Goal: Task Accomplishment & Management: Use online tool/utility

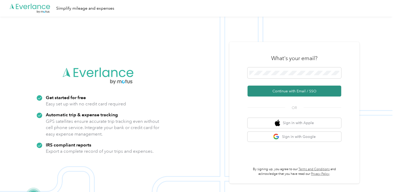
click at [273, 92] on button "Continue with Email / SSO" at bounding box center [294, 91] width 94 height 11
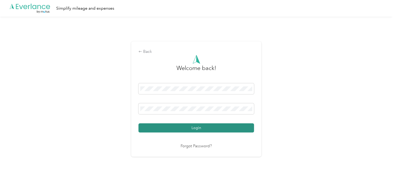
click at [195, 126] on button "Login" at bounding box center [195, 127] width 115 height 9
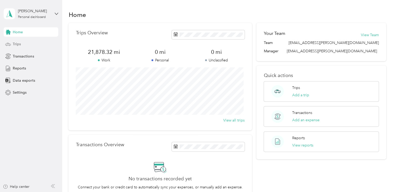
click at [19, 44] on span "Trips" at bounding box center [17, 43] width 8 height 5
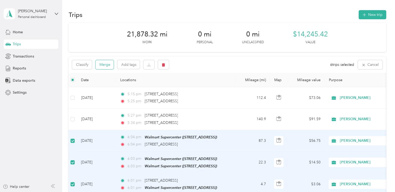
click at [103, 64] on button "Merge" at bounding box center [104, 64] width 18 height 9
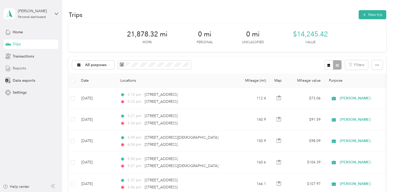
click at [20, 67] on span "Reports" at bounding box center [19, 68] width 13 height 5
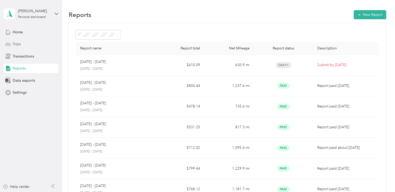
click at [14, 44] on span "Trips" at bounding box center [17, 43] width 8 height 5
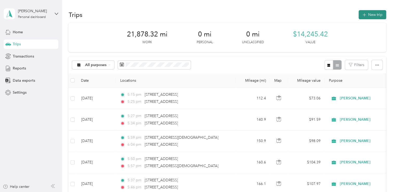
click at [370, 15] on button "New trip" at bounding box center [372, 14] width 28 height 9
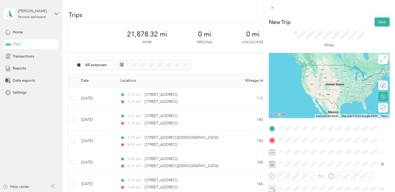
click at [320, 176] on span "[STREET_ADDRESS][DEMOGRAPHIC_DATA][US_STATE]" at bounding box center [334, 173] width 93 height 5
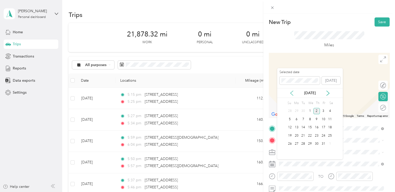
click at [290, 93] on icon at bounding box center [291, 93] width 3 height 5
click at [328, 127] on div "20" at bounding box center [329, 127] width 7 height 7
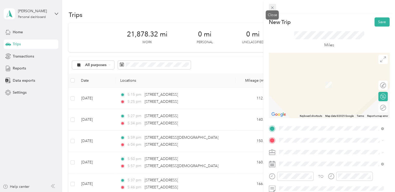
click at [271, 7] on icon at bounding box center [272, 7] width 4 height 4
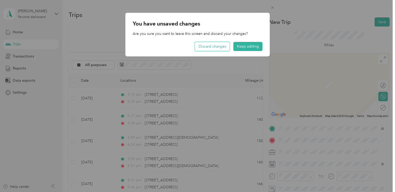
click at [217, 44] on button "Discard changes" at bounding box center [212, 46] width 35 height 9
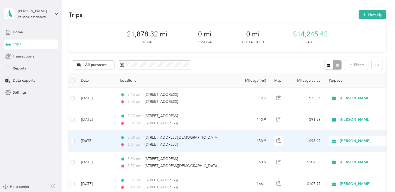
click at [96, 140] on td "[DATE]" at bounding box center [96, 141] width 39 height 21
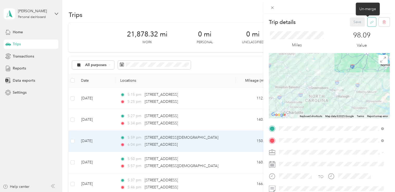
click at [370, 22] on icon "button" at bounding box center [372, 22] width 4 height 4
click at [354, 26] on button "Yes" at bounding box center [353, 26] width 10 height 8
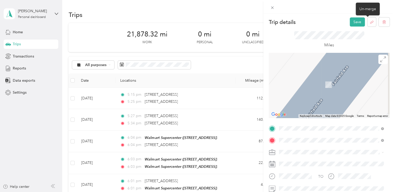
click at [342, 70] on div "TEAM Walmart Supercenter 4500 Fayetteville Rd, 276033614, Raleigh, NC, USA" at bounding box center [315, 70] width 54 height 13
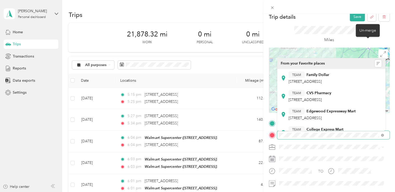
scroll to position [5, 0]
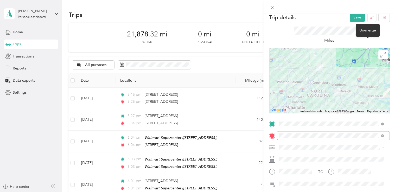
click at [381, 133] on span at bounding box center [382, 135] width 3 height 4
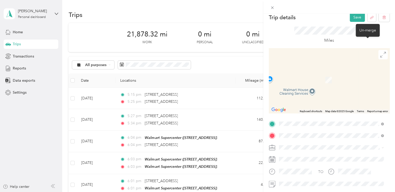
click at [328, 154] on span "12501 Wake Union Church Road Wake Forest, North Carolina 27587, United States" at bounding box center [314, 154] width 52 height 5
click at [315, 74] on span "[STREET_ADDRESS][DEMOGRAPHIC_DATA][US_STATE]" at bounding box center [334, 72] width 93 height 5
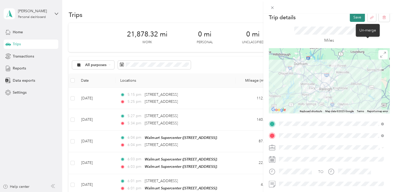
click at [352, 18] on button "Save" at bounding box center [357, 17] width 15 height 9
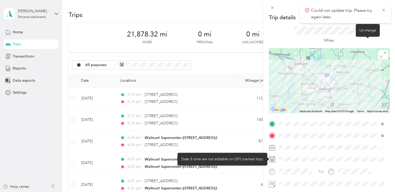
click at [288, 158] on div at bounding box center [333, 159] width 112 height 8
click at [289, 158] on div at bounding box center [333, 159] width 112 height 8
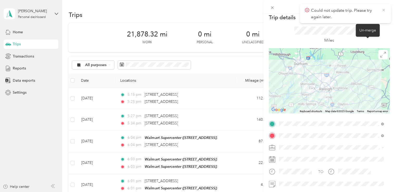
click at [383, 10] on icon at bounding box center [383, 10] width 4 height 5
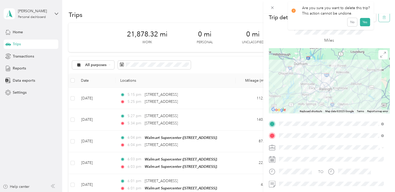
click at [382, 18] on icon "button" at bounding box center [384, 18] width 4 height 4
click at [363, 23] on button "Yes" at bounding box center [364, 24] width 10 height 8
click at [382, 10] on icon at bounding box center [383, 10] width 4 height 5
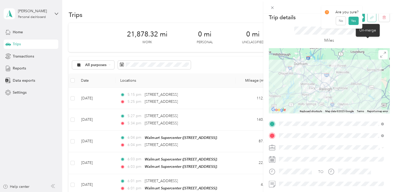
click at [370, 17] on icon "button" at bounding box center [372, 18] width 4 height 4
click at [351, 20] on button "Yes" at bounding box center [353, 21] width 10 height 8
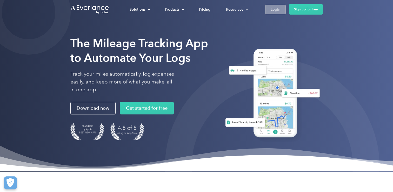
click at [274, 10] on div "Login" at bounding box center [276, 9] width 10 height 7
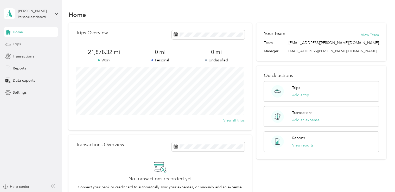
click at [16, 44] on span "Trips" at bounding box center [17, 43] width 8 height 5
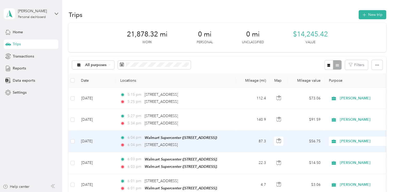
click at [99, 141] on td "[DATE]" at bounding box center [96, 142] width 39 height 22
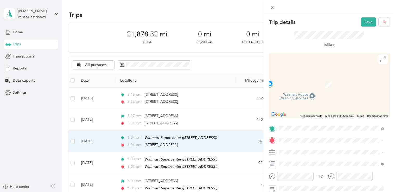
click at [320, 108] on span "[STREET_ADDRESS][DEMOGRAPHIC_DATA][US_STATE]" at bounding box center [334, 106] width 93 height 5
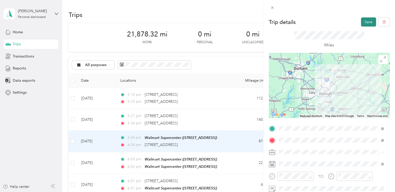
click at [365, 22] on button "Save" at bounding box center [368, 21] width 15 height 9
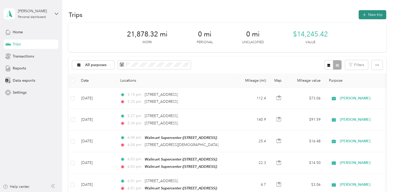
click at [371, 15] on button "New trip" at bounding box center [372, 14] width 28 height 9
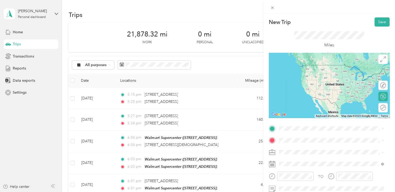
click at [310, 176] on span "[STREET_ADDRESS][DEMOGRAPHIC_DATA][US_STATE]" at bounding box center [334, 173] width 93 height 5
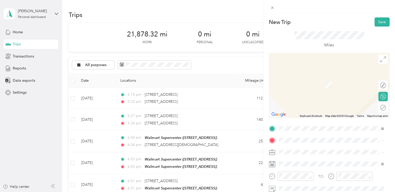
click at [285, 161] on div "[STREET_ADDRESS][US_STATE]" at bounding box center [331, 159] width 101 height 7
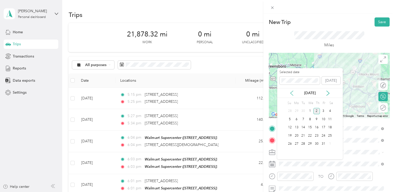
click at [292, 92] on icon at bounding box center [291, 92] width 5 height 5
click at [324, 126] on div "19" at bounding box center [323, 127] width 7 height 7
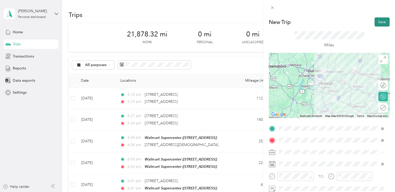
click at [377, 20] on button "Save" at bounding box center [381, 21] width 15 height 9
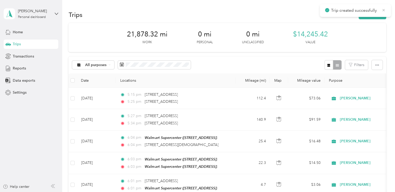
click at [384, 9] on icon at bounding box center [383, 10] width 4 height 5
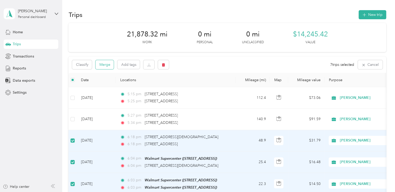
click at [104, 63] on button "Merge" at bounding box center [104, 64] width 18 height 9
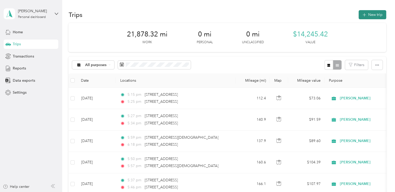
click at [365, 14] on button "New trip" at bounding box center [372, 14] width 28 height 9
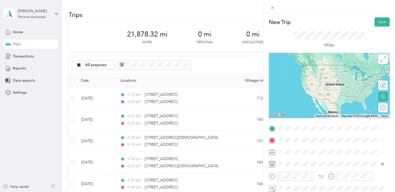
click at [314, 73] on span "[STREET_ADDRESS][US_STATE]" at bounding box center [314, 70] width 52 height 5
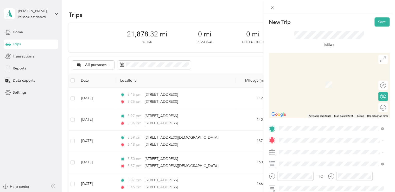
click at [321, 87] on span "[STREET_ADDRESS]" at bounding box center [304, 87] width 33 height 4
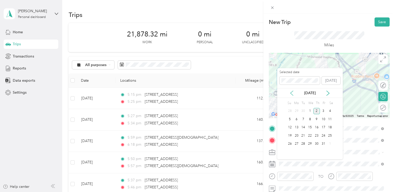
click at [292, 92] on icon at bounding box center [291, 93] width 3 height 5
click at [329, 125] on div "20" at bounding box center [329, 127] width 7 height 7
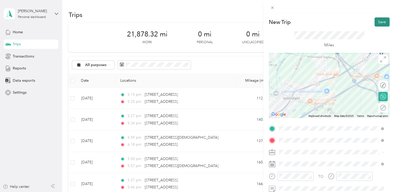
click at [377, 20] on button "Save" at bounding box center [381, 21] width 15 height 9
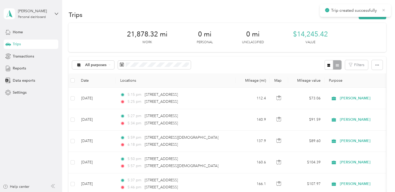
click at [383, 9] on icon at bounding box center [383, 10] width 2 height 2
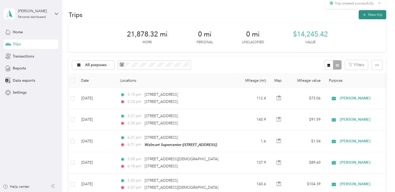
click at [370, 15] on button "New trip" at bounding box center [372, 14] width 28 height 9
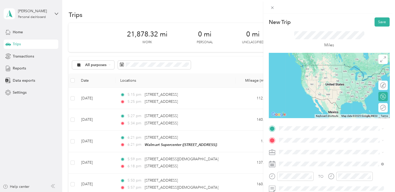
click at [342, 67] on div "TEAM Walmart Supercenter" at bounding box center [315, 67] width 54 height 6
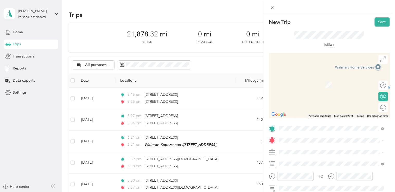
click at [342, 102] on div "TEAM Walmart Supercenter [STREET_ADDRESS][GEOGRAPHIC_DATA], [GEOGRAPHIC_DATA]" at bounding box center [315, 100] width 54 height 13
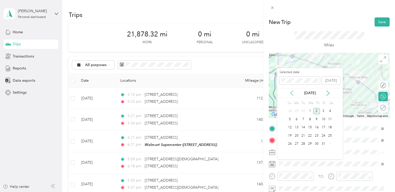
click at [291, 94] on icon at bounding box center [291, 92] width 5 height 5
click at [329, 127] on div "20" at bounding box center [329, 127] width 7 height 7
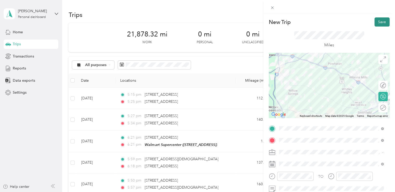
click at [374, 21] on button "Save" at bounding box center [381, 21] width 15 height 9
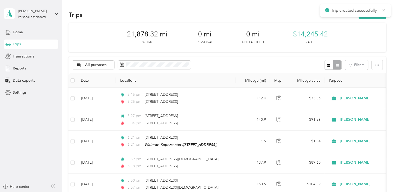
click at [383, 11] on icon at bounding box center [383, 10] width 4 height 5
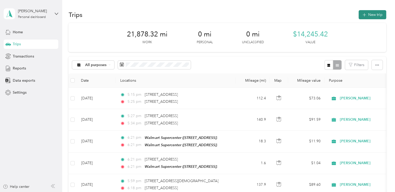
click at [372, 16] on button "New trip" at bounding box center [372, 14] width 28 height 9
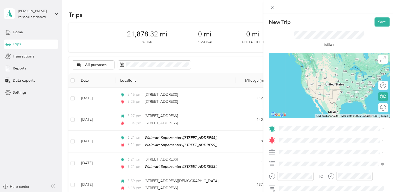
click at [325, 94] on div "TEAM Walmart Supercenter [STREET_ADDRESS][GEOGRAPHIC_DATA], [GEOGRAPHIC_DATA]" at bounding box center [315, 88] width 54 height 13
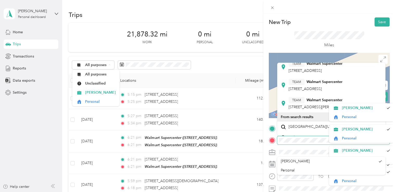
scroll to position [55, 0]
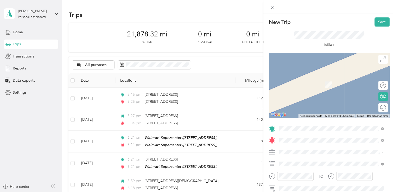
click at [341, 88] on div "TEAM Walmart Supercenter [STREET_ADDRESS]" at bounding box center [315, 82] width 54 height 13
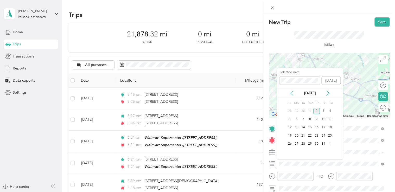
click at [291, 93] on icon at bounding box center [291, 92] width 5 height 5
click at [330, 126] on div "20" at bounding box center [329, 127] width 7 height 7
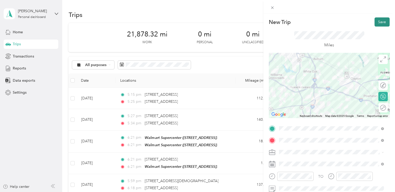
click at [377, 21] on button "Save" at bounding box center [381, 21] width 15 height 9
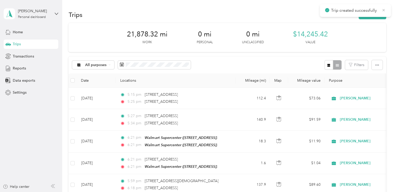
click at [384, 8] on icon at bounding box center [383, 10] width 4 height 5
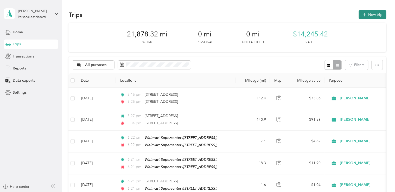
click at [372, 14] on button "New trip" at bounding box center [372, 14] width 28 height 9
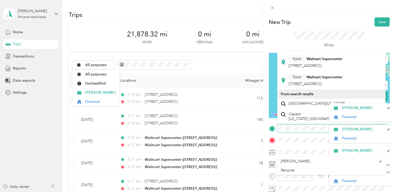
scroll to position [54, 0]
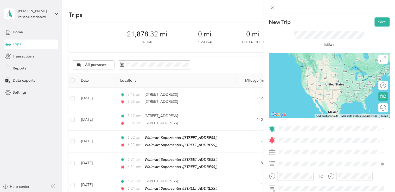
click at [342, 77] on div "TEAM Walmart Supercenter [STREET_ADDRESS]" at bounding box center [315, 78] width 54 height 13
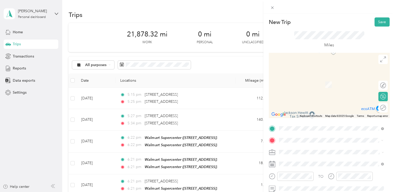
click at [328, 79] on span "[STREET_ADDRESS][US_STATE]" at bounding box center [314, 76] width 52 height 5
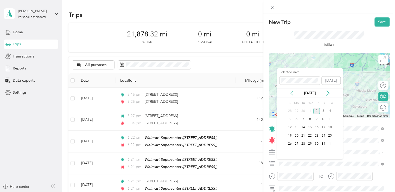
click at [291, 93] on icon at bounding box center [291, 92] width 5 height 5
click at [330, 127] on div "20" at bounding box center [329, 127] width 7 height 7
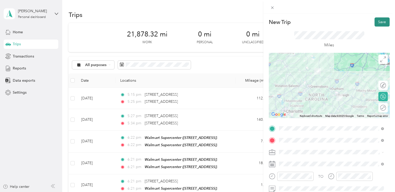
click at [375, 24] on button "Save" at bounding box center [381, 21] width 15 height 9
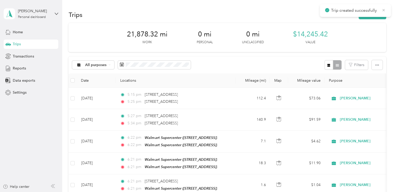
click at [383, 10] on icon at bounding box center [383, 10] width 4 height 5
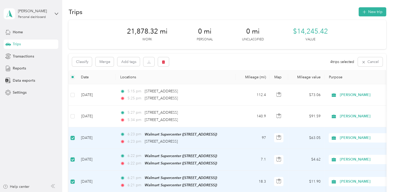
scroll to position [0, 0]
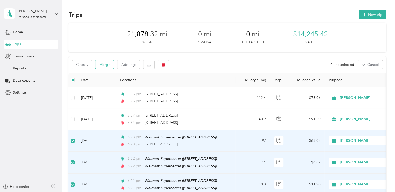
click at [105, 64] on button "Merge" at bounding box center [104, 64] width 18 height 9
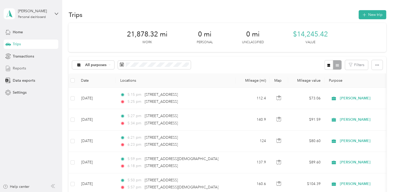
click at [22, 69] on span "Reports" at bounding box center [19, 68] width 13 height 5
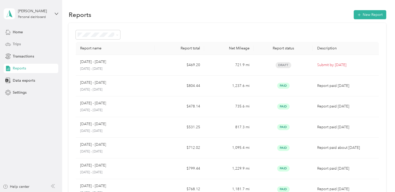
click at [17, 44] on span "Trips" at bounding box center [17, 43] width 8 height 5
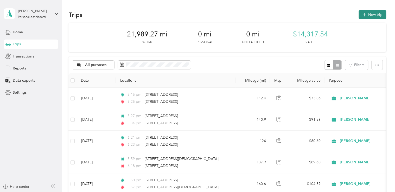
click at [370, 13] on button "New trip" at bounding box center [372, 14] width 28 height 9
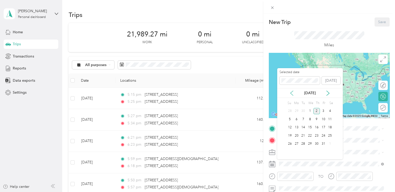
click at [291, 93] on icon at bounding box center [291, 93] width 3 height 5
click at [296, 134] on div "22" at bounding box center [296, 135] width 7 height 7
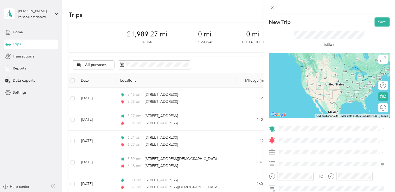
click at [307, 65] on span "[STREET_ADDRESS][US_STATE]" at bounding box center [314, 64] width 52 height 5
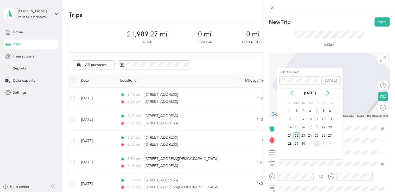
click at [297, 135] on div "22" at bounding box center [296, 135] width 7 height 7
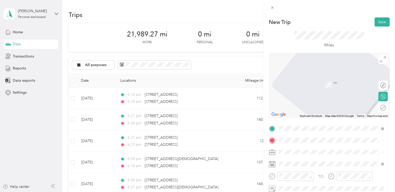
click at [329, 106] on div "TEAM Walmart Supercenter [STREET_ADDRESS]" at bounding box center [315, 99] width 54 height 13
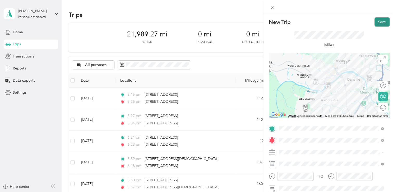
click at [376, 19] on button "Save" at bounding box center [381, 21] width 15 height 9
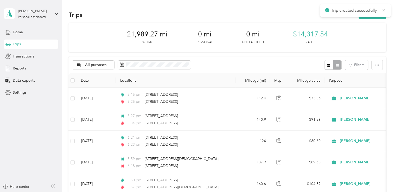
click at [383, 10] on icon at bounding box center [383, 10] width 4 height 5
click at [372, 14] on button "New trip" at bounding box center [372, 14] width 28 height 9
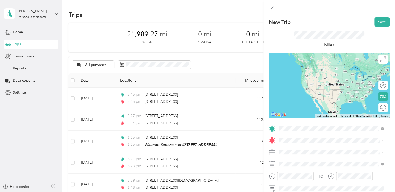
click at [321, 95] on span "[STREET_ADDRESS]" at bounding box center [304, 92] width 33 height 4
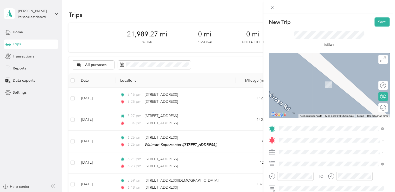
click at [308, 124] on div "TEAM Walmart Supercenter [STREET_ADDRESS]" at bounding box center [315, 119] width 54 height 13
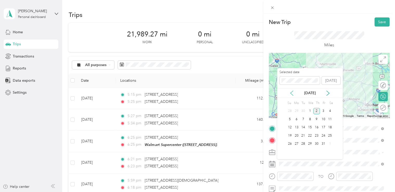
click at [291, 94] on icon at bounding box center [291, 93] width 3 height 5
click at [296, 135] on div "22" at bounding box center [296, 135] width 7 height 7
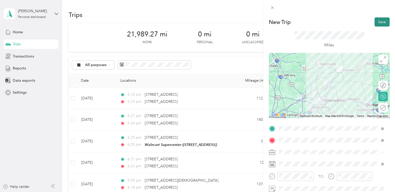
click at [376, 23] on button "Save" at bounding box center [381, 21] width 15 height 9
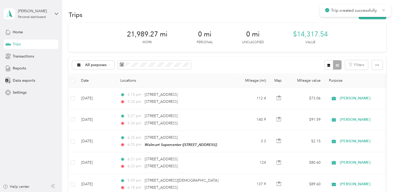
click at [382, 9] on icon at bounding box center [383, 10] width 4 height 5
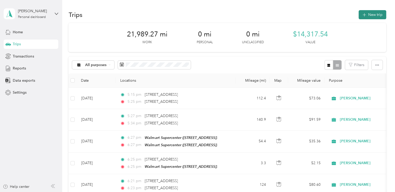
click at [366, 15] on button "New trip" at bounding box center [372, 14] width 28 height 9
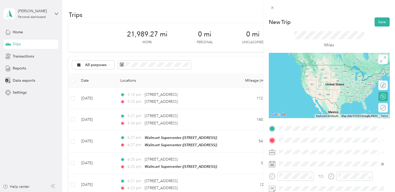
click at [321, 73] on span "[STREET_ADDRESS]" at bounding box center [304, 73] width 33 height 4
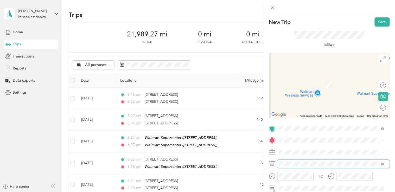
click at [291, 161] on span at bounding box center [333, 164] width 112 height 8
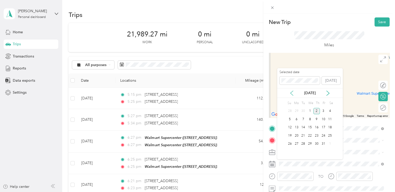
click at [291, 93] on icon at bounding box center [291, 92] width 5 height 5
click at [297, 135] on div "22" at bounding box center [296, 135] width 7 height 7
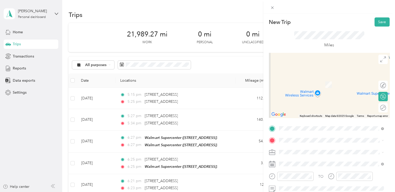
click at [321, 84] on span "[STREET_ADDRESS]" at bounding box center [304, 85] width 33 height 4
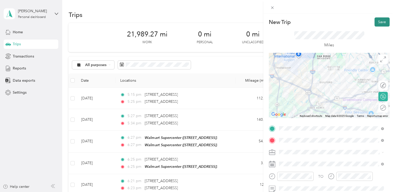
click at [379, 17] on button "Save" at bounding box center [381, 21] width 15 height 9
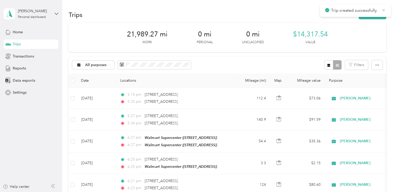
click at [384, 10] on icon at bounding box center [383, 10] width 2 height 2
click at [371, 15] on button "New trip" at bounding box center [372, 14] width 28 height 9
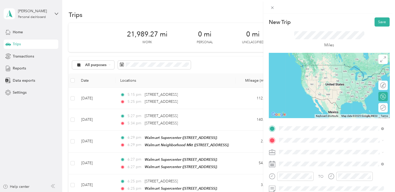
click at [321, 73] on span "[STREET_ADDRESS]" at bounding box center [304, 74] width 33 height 4
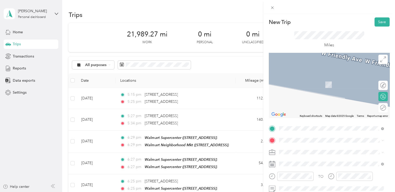
click at [310, 89] on div "TEAM Walmart Supercenter [STREET_ADDRESS]" at bounding box center [315, 82] width 54 height 13
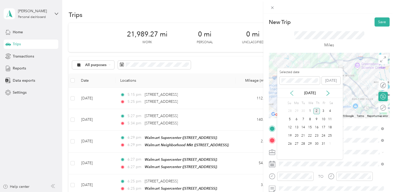
click at [291, 92] on icon at bounding box center [291, 93] width 3 height 5
click at [297, 134] on div "22" at bounding box center [296, 135] width 7 height 7
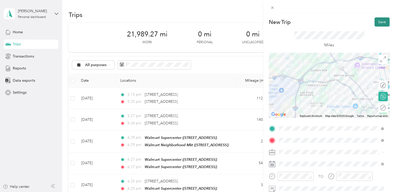
click at [378, 22] on button "Save" at bounding box center [381, 21] width 15 height 9
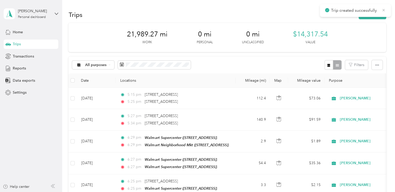
click at [384, 9] on icon at bounding box center [383, 10] width 2 height 2
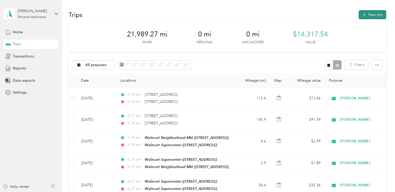
click at [371, 16] on button "New trip" at bounding box center [372, 14] width 28 height 9
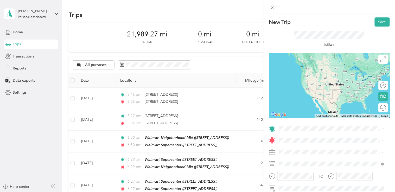
click at [337, 71] on div "TEAM Walmart Supercenter [STREET_ADDRESS]" at bounding box center [315, 69] width 54 height 13
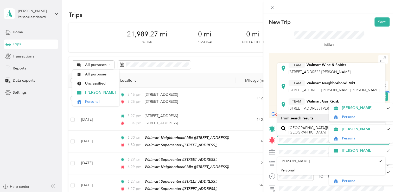
scroll to position [90, 0]
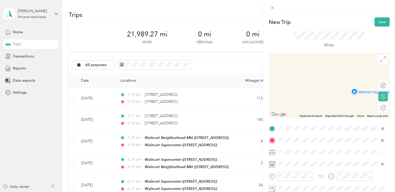
click at [326, 90] on span "[STREET_ADDRESS][PERSON_NAME][PERSON_NAME]" at bounding box center [333, 88] width 91 height 4
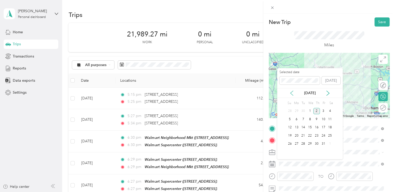
click at [291, 92] on icon at bounding box center [291, 92] width 5 height 5
click at [296, 134] on div "22" at bounding box center [296, 135] width 7 height 7
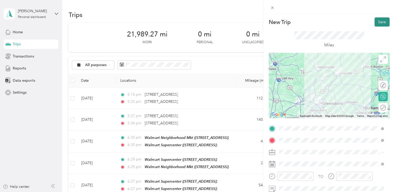
click at [378, 18] on button "Save" at bounding box center [381, 21] width 15 height 9
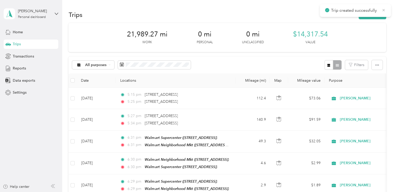
click at [383, 11] on icon at bounding box center [383, 10] width 4 height 5
click at [372, 13] on button "New trip" at bounding box center [372, 14] width 28 height 9
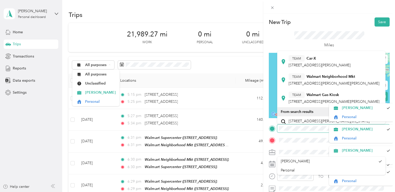
scroll to position [111, 0]
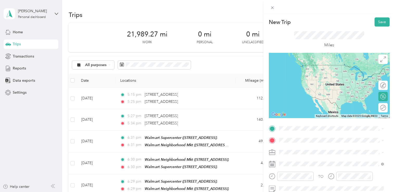
click at [355, 74] on div "TEAM Walmart Neighborhood Mkt [STREET_ADDRESS][GEOGRAPHIC_DATA][PERSON_NAME][PE…" at bounding box center [333, 69] width 91 height 13
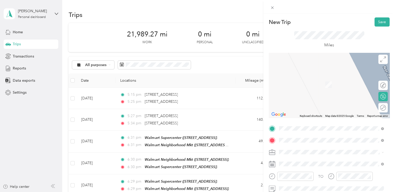
click at [321, 76] on span "[STREET_ADDRESS][US_STATE]" at bounding box center [314, 77] width 52 height 5
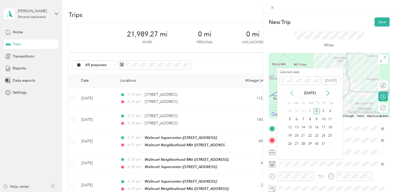
click at [290, 92] on icon at bounding box center [291, 93] width 3 height 5
click at [296, 134] on div "22" at bounding box center [296, 135] width 7 height 7
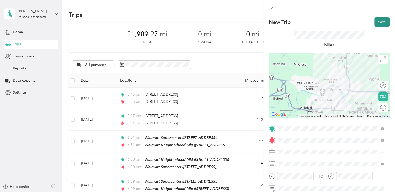
click at [378, 19] on button "Save" at bounding box center [381, 21] width 15 height 9
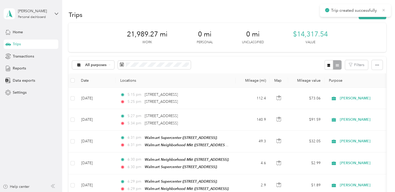
click at [384, 9] on icon at bounding box center [383, 10] width 2 height 2
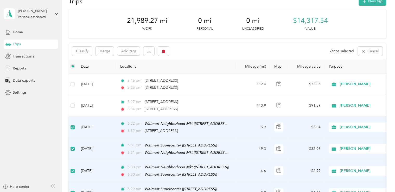
scroll to position [13, 0]
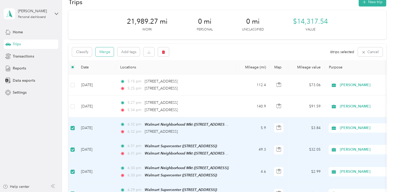
click at [105, 51] on button "Merge" at bounding box center [104, 51] width 18 height 9
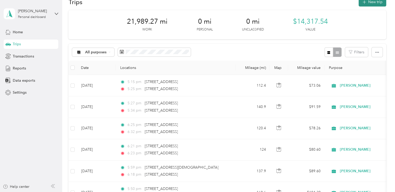
click at [368, 1] on button "New trip" at bounding box center [372, 1] width 28 height 9
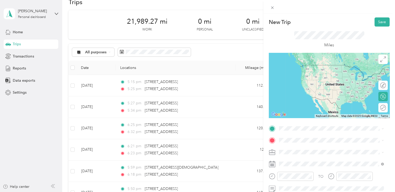
click at [310, 66] on span "[STREET_ADDRESS][US_STATE]" at bounding box center [314, 65] width 52 height 4
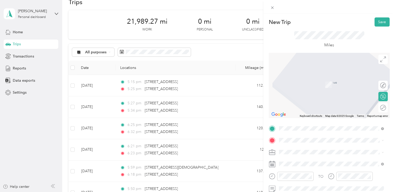
click at [306, 89] on div "TEAM Walmart Supercenter [STREET_ADDRESS][GEOGRAPHIC_DATA]" at bounding box center [315, 82] width 54 height 13
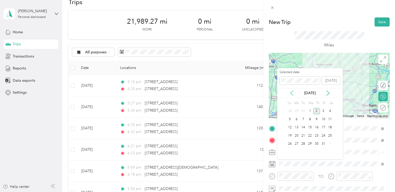
click at [290, 91] on icon at bounding box center [291, 92] width 5 height 5
click at [302, 135] on div "23" at bounding box center [303, 135] width 7 height 7
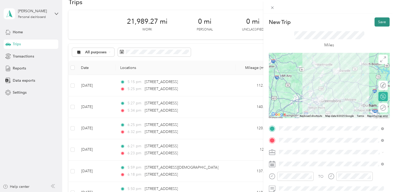
click at [375, 22] on button "Save" at bounding box center [381, 21] width 15 height 9
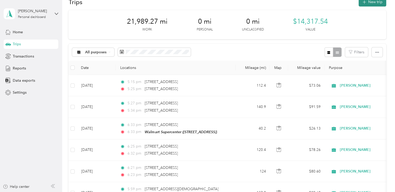
click at [371, 4] on button "New trip" at bounding box center [372, 1] width 28 height 9
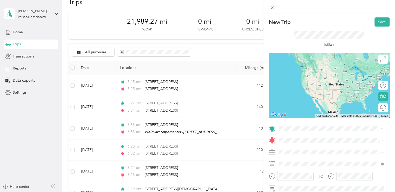
click at [321, 72] on span "[STREET_ADDRESS]" at bounding box center [304, 74] width 33 height 4
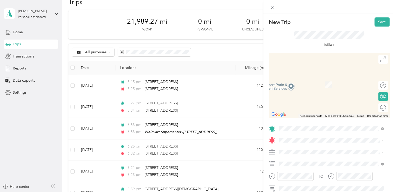
drag, startPoint x: 322, startPoint y: 110, endPoint x: 322, endPoint y: 101, distance: 8.8
click at [322, 101] on div "TEAM Sunglass Hut 5311 [STREET_ADDRESS]" at bounding box center [313, 100] width 50 height 13
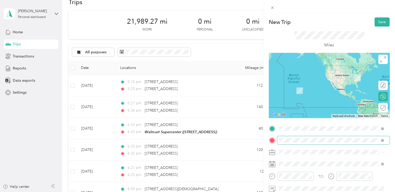
click at [380, 139] on span at bounding box center [381, 140] width 5 height 4
click at [384, 142] on span at bounding box center [333, 140] width 112 height 8
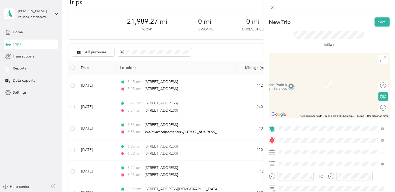
click at [321, 119] on div "TEAM Walmart Neighborhood Mkt" at bounding box center [321, 116] width 67 height 7
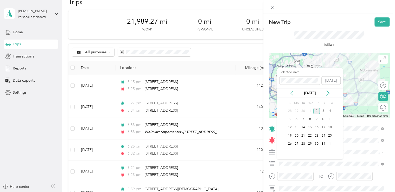
click at [292, 91] on icon at bounding box center [291, 93] width 3 height 5
click at [303, 128] on div "16" at bounding box center [303, 127] width 7 height 8
click at [303, 135] on div "23" at bounding box center [303, 135] width 7 height 7
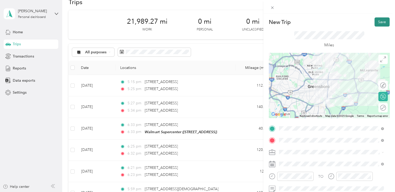
click at [377, 20] on button "Save" at bounding box center [381, 21] width 15 height 9
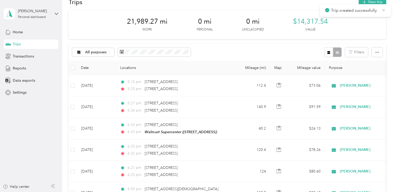
click at [385, 10] on icon at bounding box center [383, 10] width 4 height 5
click at [371, 2] on button "New trip" at bounding box center [372, 1] width 28 height 9
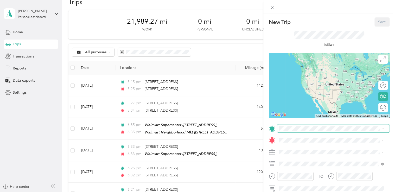
click at [313, 124] on span at bounding box center [333, 128] width 112 height 8
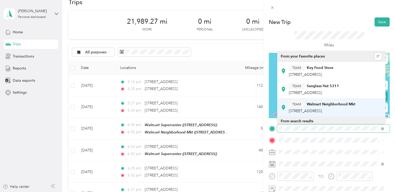
scroll to position [3, 0]
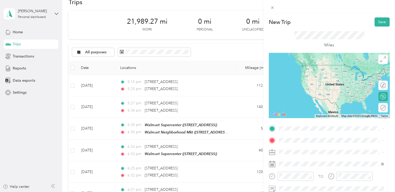
click at [323, 109] on div "TEAM Walmart Neighborhood Mkt [STREET_ADDRESS]" at bounding box center [321, 103] width 67 height 13
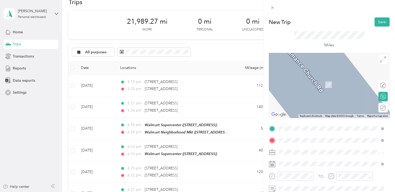
click at [321, 100] on strong "Walmart Supercenter" at bounding box center [324, 97] width 36 height 5
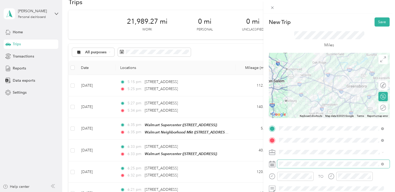
click at [294, 159] on div "TO Add photo" at bounding box center [329, 187] width 121 height 126
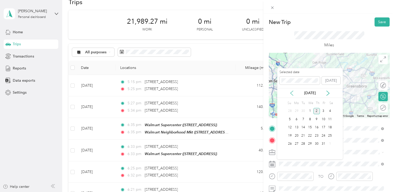
click at [290, 92] on icon at bounding box center [291, 92] width 5 height 5
click at [304, 135] on div "23" at bounding box center [303, 135] width 7 height 7
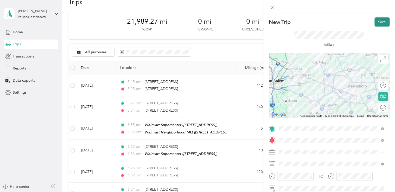
click at [377, 22] on button "Save" at bounding box center [381, 21] width 15 height 9
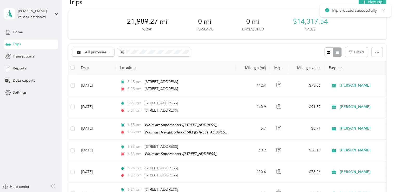
click at [382, 10] on icon at bounding box center [383, 10] width 4 height 5
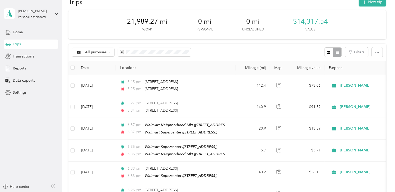
drag, startPoint x: 373, startPoint y: 2, endPoint x: 372, endPoint y: -1, distance: 3.0
click at [372, 0] on html "[PERSON_NAME] Personal dashboard Home Trips Transactions Reports Data exports S…" at bounding box center [196, 96] width 392 height 192
click at [369, 4] on button "New trip" at bounding box center [372, 1] width 28 height 9
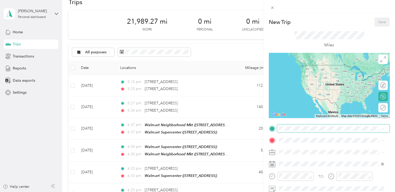
click at [305, 131] on span at bounding box center [333, 128] width 112 height 8
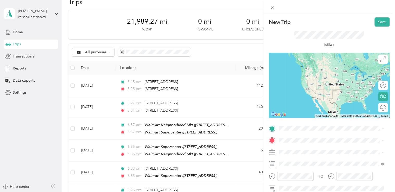
click at [336, 93] on div "TEAM Walmart Supercenter [STREET_ADDRESS]" at bounding box center [315, 87] width 54 height 13
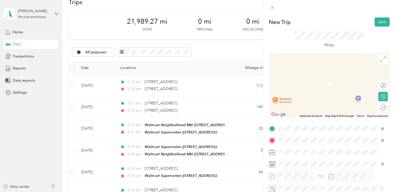
click at [332, 83] on div "TEAM Walmart Neighborhood Mkt [STREET_ADDRESS], [GEOGRAPHIC_DATA], [GEOGRAPHIC_…" at bounding box center [321, 82] width 67 height 13
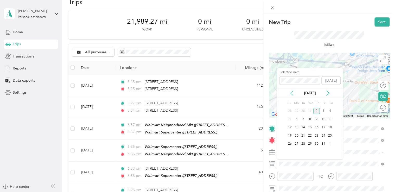
click at [291, 91] on icon at bounding box center [291, 92] width 5 height 5
click at [302, 135] on div "23" at bounding box center [303, 135] width 7 height 7
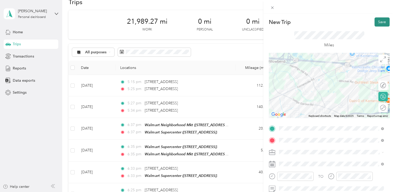
click at [376, 21] on button "Save" at bounding box center [381, 21] width 15 height 9
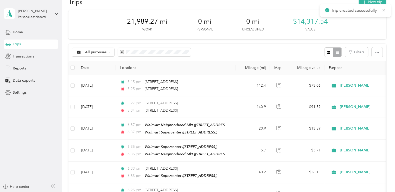
click at [384, 8] on icon at bounding box center [383, 10] width 4 height 5
click at [374, 4] on button "New trip" at bounding box center [372, 1] width 28 height 9
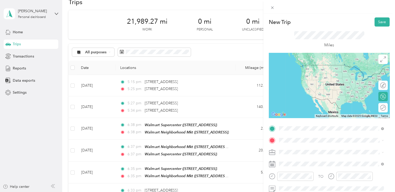
click at [321, 72] on span "[STREET_ADDRESS]" at bounding box center [304, 74] width 33 height 4
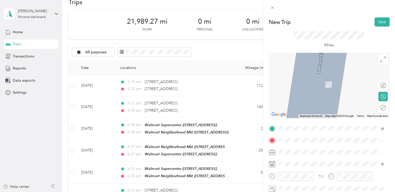
click at [318, 77] on span "[STREET_ADDRESS][US_STATE]" at bounding box center [314, 75] width 52 height 5
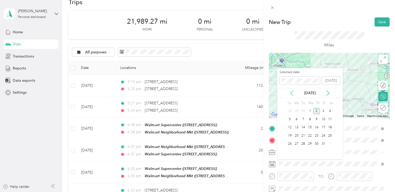
click at [292, 91] on icon at bounding box center [291, 93] width 3 height 5
click at [302, 135] on div "23" at bounding box center [303, 135] width 7 height 7
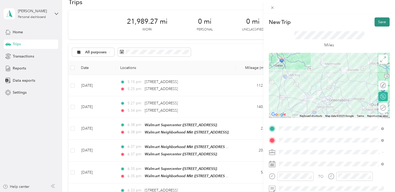
click at [375, 21] on button "Save" at bounding box center [381, 21] width 15 height 9
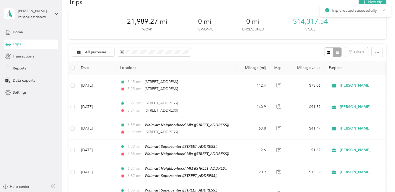
click at [383, 9] on icon at bounding box center [383, 10] width 4 height 5
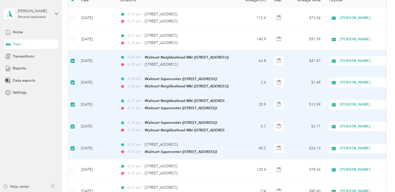
scroll to position [0, 0]
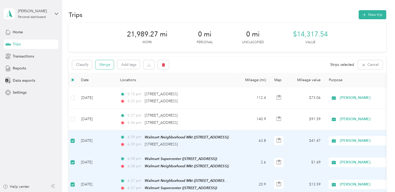
click at [103, 65] on button "Merge" at bounding box center [104, 64] width 18 height 9
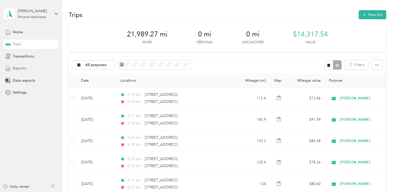
click at [19, 68] on span "Reports" at bounding box center [19, 68] width 13 height 5
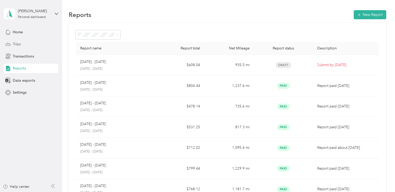
click at [18, 43] on span "Trips" at bounding box center [17, 43] width 8 height 5
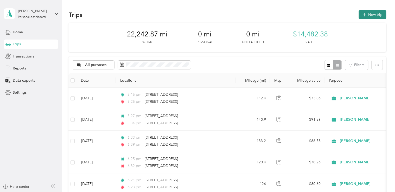
click at [371, 11] on button "New trip" at bounding box center [372, 14] width 28 height 9
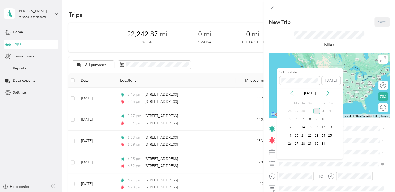
click at [291, 94] on icon at bounding box center [291, 93] width 3 height 5
click at [315, 135] on div "25" at bounding box center [316, 135] width 7 height 7
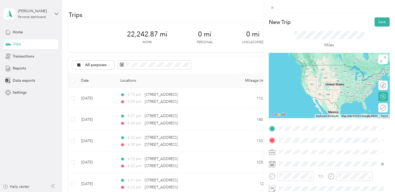
click at [308, 66] on span "[STREET_ADDRESS][US_STATE]" at bounding box center [314, 64] width 52 height 5
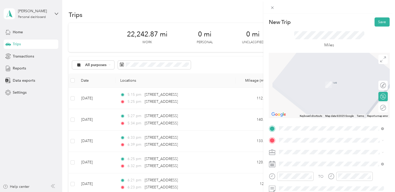
click at [289, 135] on div "TO Add photo" at bounding box center [329, 187] width 121 height 126
click at [318, 78] on span "[STREET_ADDRESS][US_STATE]" at bounding box center [314, 76] width 52 height 5
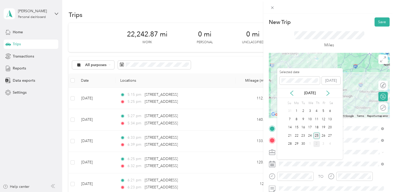
click at [315, 135] on div "25" at bounding box center [316, 135] width 7 height 7
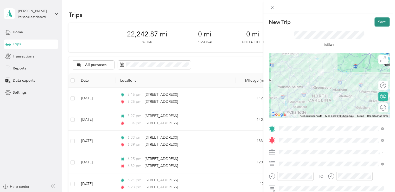
click at [378, 20] on button "Save" at bounding box center [381, 21] width 15 height 9
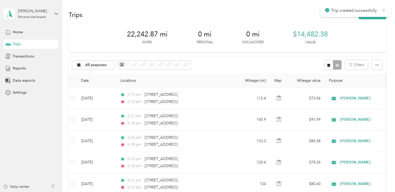
click at [384, 9] on icon at bounding box center [383, 10] width 4 height 5
click at [366, 14] on button "New trip" at bounding box center [372, 14] width 28 height 9
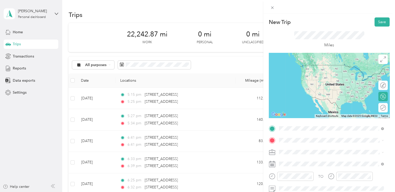
click at [325, 66] on span "[STREET_ADDRESS][US_STATE]" at bounding box center [314, 65] width 52 height 5
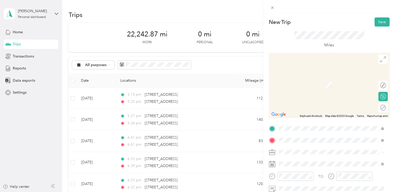
click at [320, 102] on span "[STREET_ADDRESS]" at bounding box center [304, 104] width 33 height 4
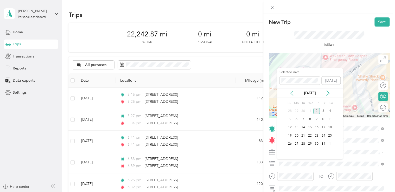
click at [292, 93] on icon at bounding box center [291, 92] width 5 height 5
click at [315, 134] on div "25" at bounding box center [316, 135] width 7 height 7
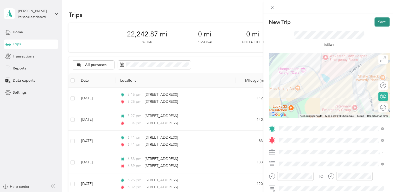
click at [377, 20] on button "Save" at bounding box center [381, 21] width 15 height 9
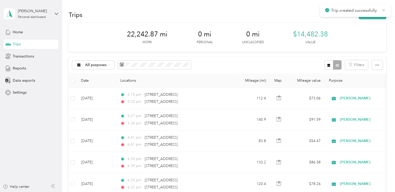
click at [383, 8] on icon at bounding box center [383, 10] width 4 height 5
click at [372, 14] on button "New trip" at bounding box center [372, 14] width 28 height 9
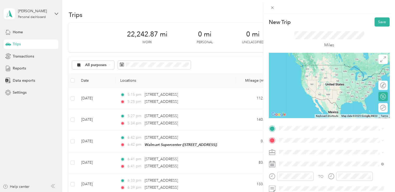
click at [323, 90] on div "TEAM Walmart Supercenter [STREET_ADDRESS]" at bounding box center [315, 87] width 54 height 13
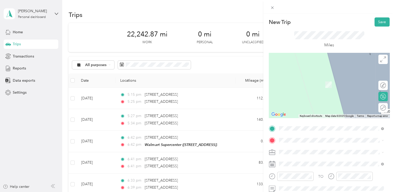
click at [327, 107] on div "TEAM Walmart Supercenter [STREET_ADDRESS][PERSON_NAME]" at bounding box center [331, 100] width 101 height 15
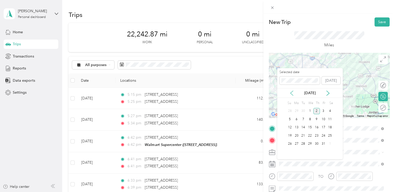
click at [291, 92] on icon at bounding box center [291, 92] width 5 height 5
click at [316, 135] on div "25" at bounding box center [316, 135] width 7 height 7
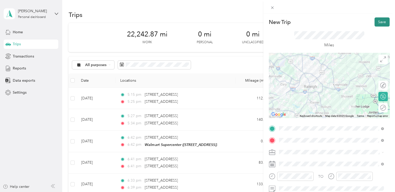
click at [377, 22] on button "Save" at bounding box center [381, 21] width 15 height 9
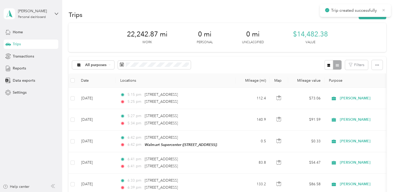
click at [383, 10] on icon at bounding box center [383, 10] width 2 height 2
click at [373, 12] on button "New trip" at bounding box center [372, 14] width 28 height 9
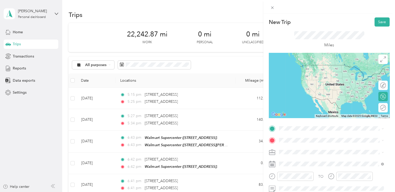
click at [335, 94] on div "TEAM Walmart Supercenter [STREET_ADDRESS][PERSON_NAME]" at bounding box center [319, 89] width 62 height 13
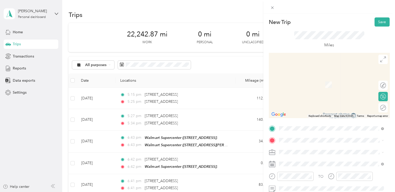
click at [342, 84] on strong "Walmart Supercenter" at bounding box center [324, 83] width 36 height 5
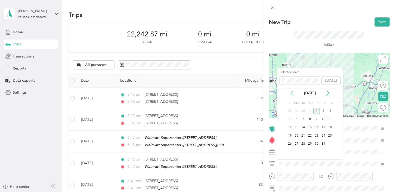
click at [293, 93] on icon at bounding box center [291, 92] width 5 height 5
click at [316, 135] on div "25" at bounding box center [316, 135] width 7 height 7
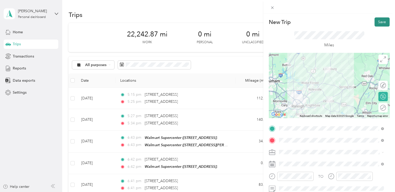
click at [378, 19] on button "Save" at bounding box center [381, 21] width 15 height 9
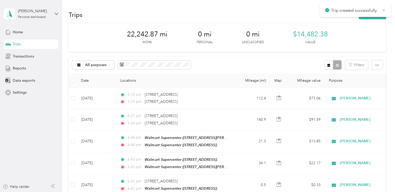
click at [383, 9] on icon at bounding box center [383, 10] width 4 height 5
click at [371, 15] on button "New trip" at bounding box center [372, 14] width 28 height 9
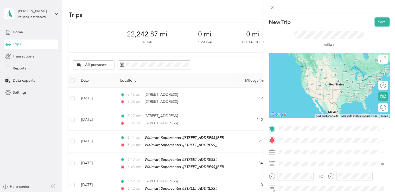
click at [321, 79] on span "[STREET_ADDRESS]" at bounding box center [304, 80] width 33 height 4
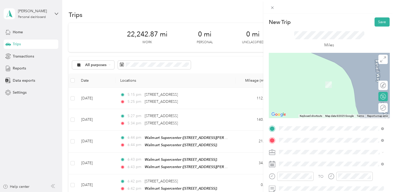
click at [321, 90] on span "[STREET_ADDRESS]" at bounding box center [304, 92] width 33 height 4
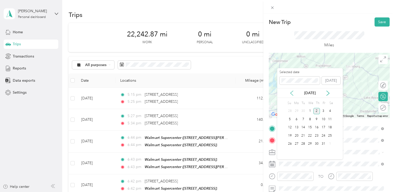
click at [292, 92] on icon at bounding box center [291, 92] width 5 height 5
click at [316, 136] on div "25" at bounding box center [316, 135] width 7 height 7
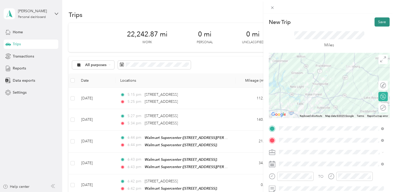
click at [375, 23] on button "Save" at bounding box center [381, 21] width 15 height 9
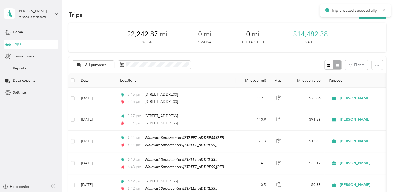
click at [382, 11] on icon at bounding box center [383, 10] width 4 height 5
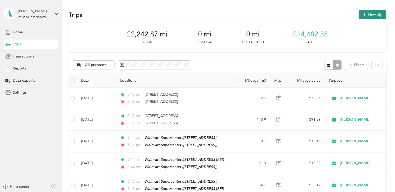
click at [371, 12] on button "New trip" at bounding box center [372, 14] width 28 height 9
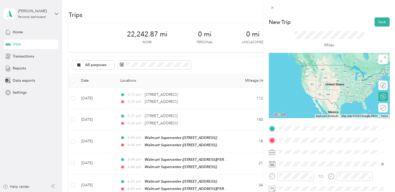
click at [329, 75] on div "TEAM Walmart Supercenter [STREET_ADDRESS]" at bounding box center [315, 75] width 54 height 13
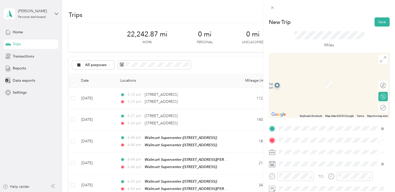
click at [309, 77] on span "[STREET_ADDRESS][US_STATE]" at bounding box center [314, 75] width 52 height 5
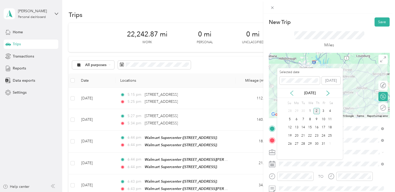
click at [291, 93] on icon at bounding box center [291, 92] width 5 height 5
click at [316, 133] on div "25" at bounding box center [316, 135] width 7 height 7
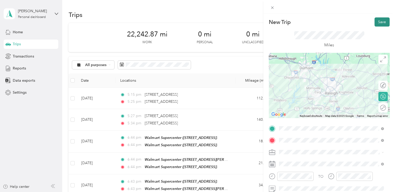
click at [374, 23] on button "Save" at bounding box center [381, 21] width 15 height 9
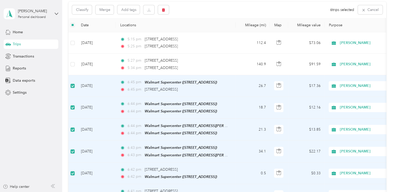
scroll to position [54, 0]
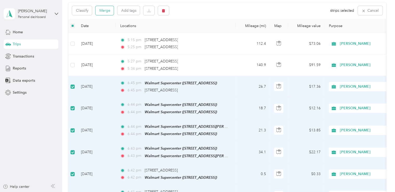
click at [107, 8] on button "Merge" at bounding box center [104, 10] width 18 height 9
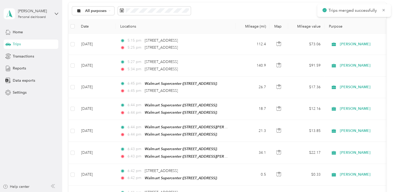
scroll to position [54, 0]
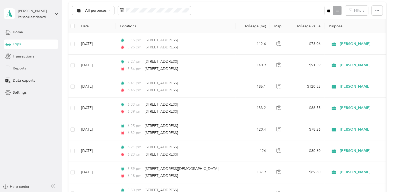
click at [22, 67] on span "Reports" at bounding box center [19, 68] width 13 height 5
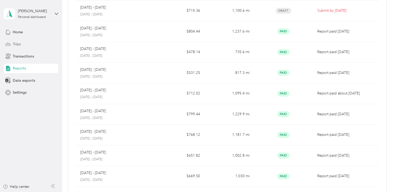
click at [16, 43] on span "Trips" at bounding box center [17, 43] width 8 height 5
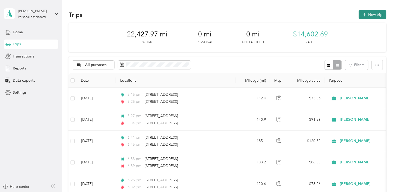
click at [369, 15] on button "New trip" at bounding box center [372, 14] width 28 height 9
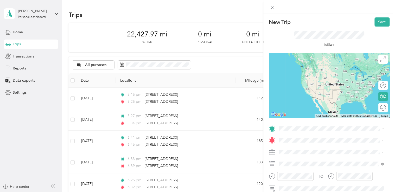
click at [325, 65] on span "[STREET_ADDRESS][US_STATE]" at bounding box center [314, 62] width 52 height 5
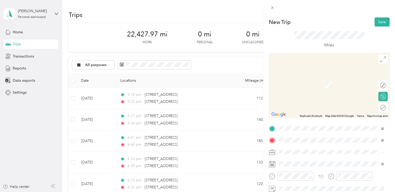
click at [317, 105] on span "[STREET_ADDRESS]" at bounding box center [304, 106] width 33 height 4
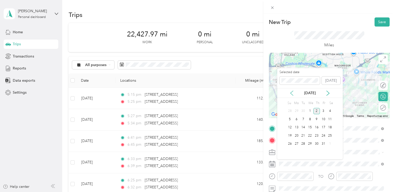
click at [292, 92] on icon at bounding box center [291, 93] width 3 height 5
click at [323, 134] on div "26" at bounding box center [323, 135] width 7 height 7
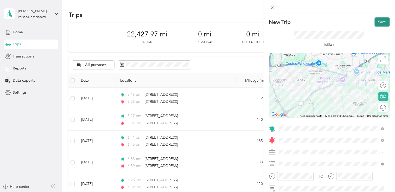
click at [378, 21] on button "Save" at bounding box center [381, 21] width 15 height 9
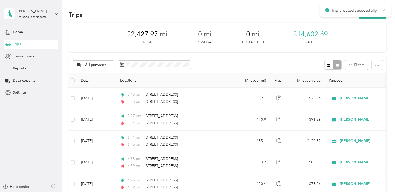
click at [384, 10] on icon at bounding box center [383, 10] width 4 height 5
click at [372, 15] on button "New trip" at bounding box center [372, 14] width 28 height 9
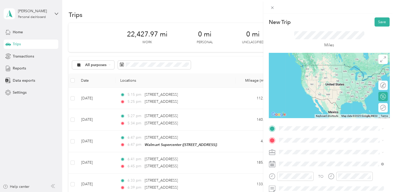
click at [330, 151] on div "TEAM Walmart Supercenter [STREET_ADDRESS][GEOGRAPHIC_DATA], [GEOGRAPHIC_DATA]" at bounding box center [315, 151] width 54 height 13
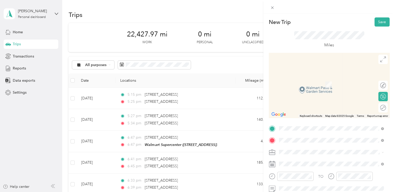
click at [339, 119] on div "TEAM Walmart Supercenter [STREET_ADDRESS][GEOGRAPHIC_DATA][PERSON_NAME], [GEOGR…" at bounding box center [319, 119] width 62 height 13
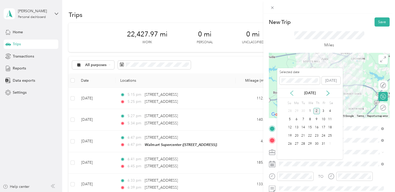
click at [290, 94] on icon at bounding box center [291, 92] width 5 height 5
click at [323, 134] on div "26" at bounding box center [323, 135] width 7 height 7
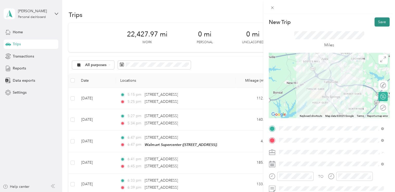
click at [377, 22] on button "Save" at bounding box center [381, 21] width 15 height 9
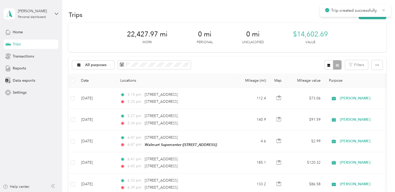
click at [383, 9] on icon at bounding box center [383, 10] width 4 height 5
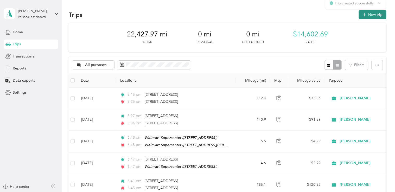
click at [373, 12] on button "New trip" at bounding box center [372, 14] width 28 height 9
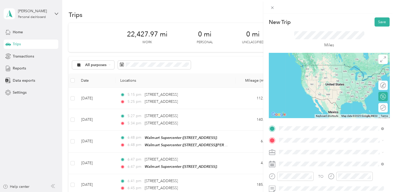
click at [342, 109] on span "[STREET_ADDRESS][PERSON_NAME]" at bounding box center [319, 111] width 62 height 4
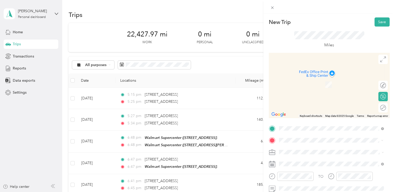
click at [329, 81] on div "TEAM Walmart Supercenter [STREET_ADDRESS]" at bounding box center [315, 82] width 54 height 13
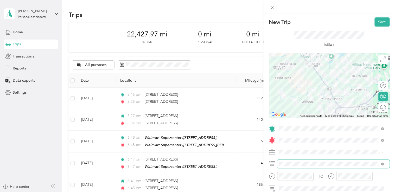
click at [287, 161] on span at bounding box center [333, 164] width 112 height 8
click at [271, 164] on icon at bounding box center [272, 164] width 7 height 7
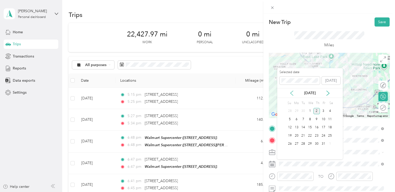
click at [290, 90] on div "[DATE]" at bounding box center [310, 93] width 66 height 10
click at [292, 91] on icon at bounding box center [291, 93] width 3 height 5
click at [322, 133] on div "26" at bounding box center [323, 135] width 7 height 7
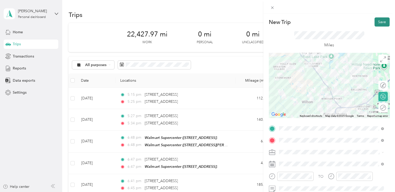
click at [375, 19] on button "Save" at bounding box center [381, 21] width 15 height 9
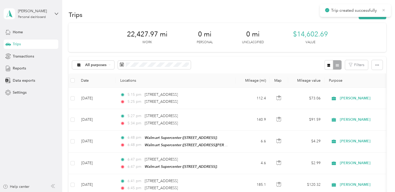
click at [384, 8] on icon at bounding box center [383, 10] width 4 height 5
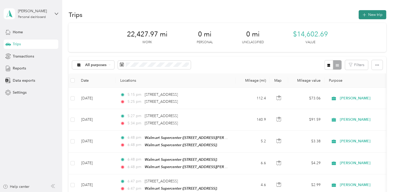
click at [370, 17] on button "New trip" at bounding box center [372, 14] width 28 height 9
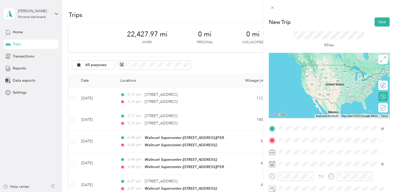
click at [320, 152] on div "TEAM Walmart Supercenter [STREET_ADDRESS]" at bounding box center [315, 153] width 54 height 13
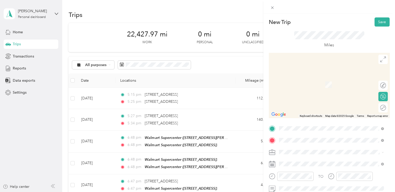
click at [334, 89] on div "TEAM Walmart Supercenter [STREET_ADDRESS]" at bounding box center [315, 88] width 54 height 13
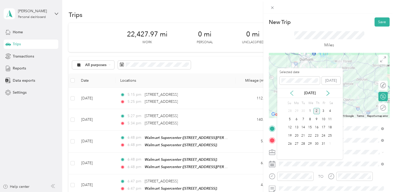
click at [291, 92] on icon at bounding box center [291, 93] width 3 height 5
click at [324, 135] on div "26" at bounding box center [323, 135] width 7 height 7
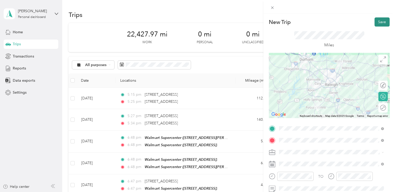
click at [376, 20] on button "Save" at bounding box center [381, 21] width 15 height 9
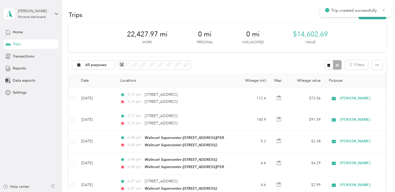
click at [383, 8] on icon at bounding box center [383, 10] width 4 height 5
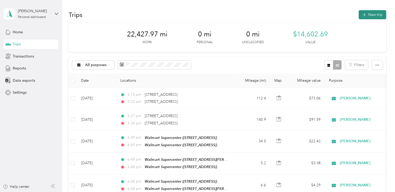
click at [371, 13] on button "New trip" at bounding box center [372, 14] width 28 height 9
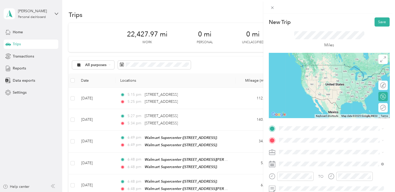
click at [339, 73] on div "TEAM Walmart Supercenter" at bounding box center [315, 71] width 54 height 7
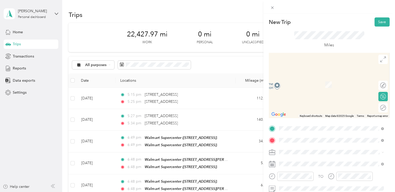
click at [316, 77] on span "[STREET_ADDRESS][US_STATE]" at bounding box center [314, 77] width 52 height 5
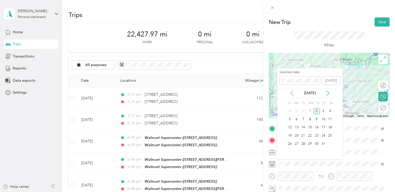
click at [292, 93] on icon at bounding box center [291, 92] width 5 height 5
click at [323, 136] on div "26" at bounding box center [323, 135] width 7 height 7
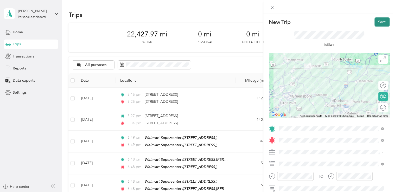
click at [375, 23] on button "Save" at bounding box center [381, 21] width 15 height 9
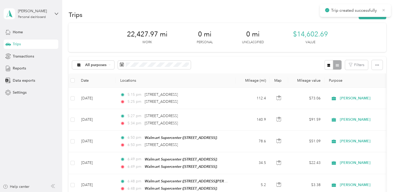
click at [384, 9] on icon at bounding box center [383, 10] width 4 height 5
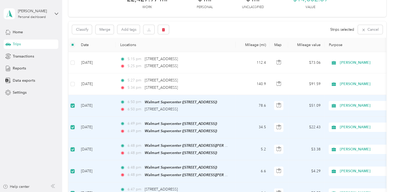
scroll to position [33, 0]
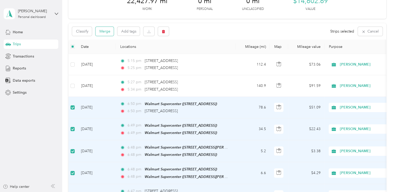
click at [105, 32] on button "Merge" at bounding box center [104, 31] width 18 height 9
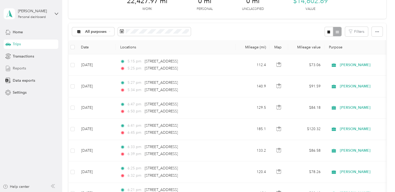
click at [16, 68] on span "Reports" at bounding box center [19, 68] width 13 height 5
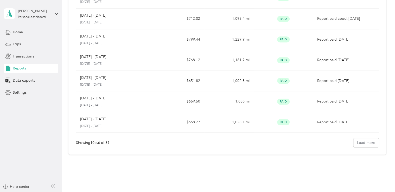
scroll to position [126, 0]
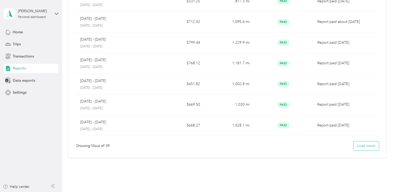
click at [364, 144] on button "Load more" at bounding box center [365, 145] width 25 height 9
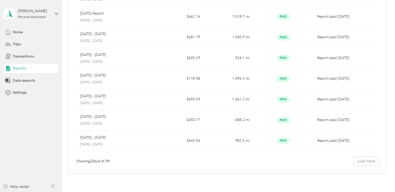
scroll to position [329, 0]
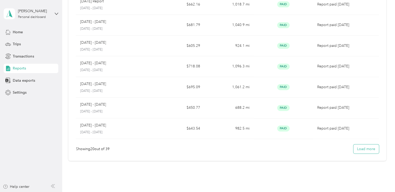
click at [364, 146] on button "Load more" at bounding box center [365, 148] width 25 height 9
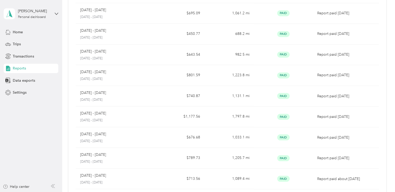
scroll to position [402, 0]
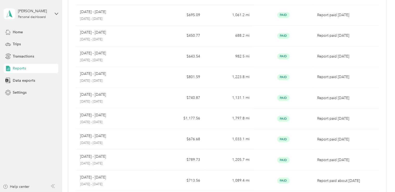
click at [1, 2] on aside "[PERSON_NAME] Personal dashboard Home Trips Transactions Reports Data exports S…" at bounding box center [31, 96] width 62 height 192
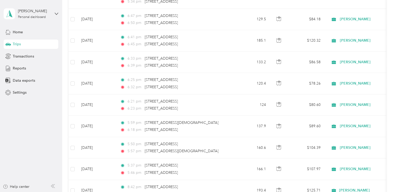
scroll to position [402, 0]
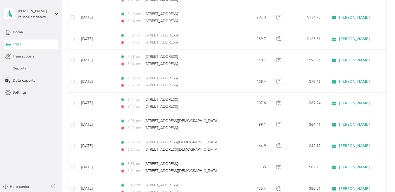
click at [19, 67] on span "Reports" at bounding box center [19, 68] width 13 height 5
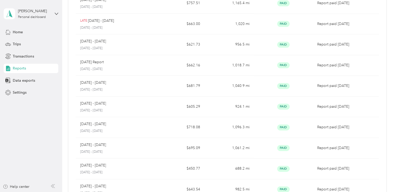
scroll to position [269, 0]
click at [18, 30] on span "Home" at bounding box center [18, 31] width 10 height 5
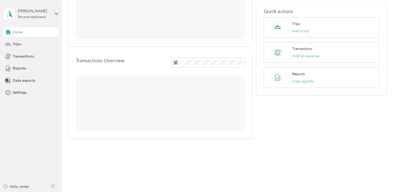
scroll to position [67, 0]
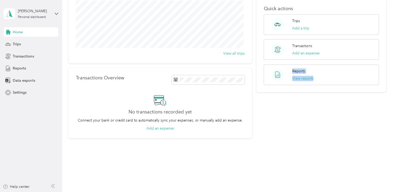
drag, startPoint x: 390, startPoint y: 75, endPoint x: 391, endPoint y: 50, distance: 25.8
click at [391, 50] on div "Home Trips Overview 22,557.47 mi Work 0 mi Personal 0 mi Unclassified View all …" at bounding box center [227, 96] width 330 height 192
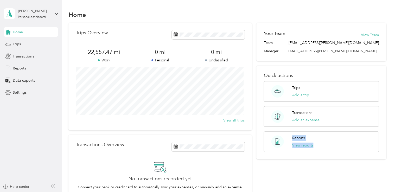
scroll to position [0, 0]
click at [25, 57] on span "Transactions" at bounding box center [23, 56] width 21 height 5
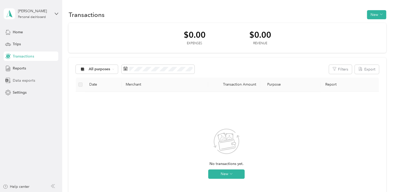
click at [20, 81] on span "Data exports" at bounding box center [24, 80] width 22 height 5
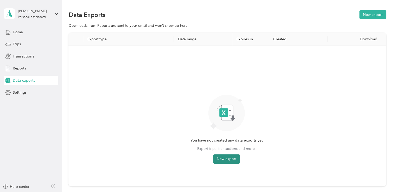
click at [223, 159] on button "New export" at bounding box center [226, 158] width 27 height 9
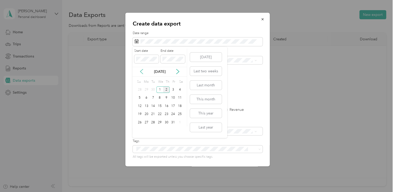
click at [140, 72] on icon at bounding box center [141, 71] width 3 height 5
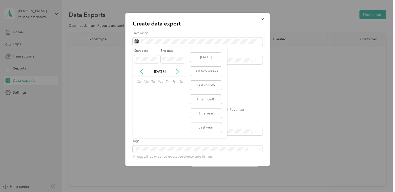
click at [140, 72] on icon at bounding box center [141, 71] width 3 height 5
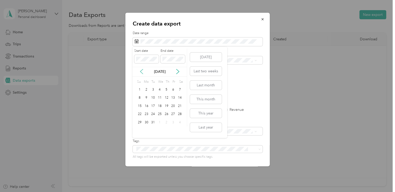
click at [140, 72] on icon at bounding box center [141, 71] width 3 height 5
click at [140, 89] on div "1" at bounding box center [139, 89] width 7 height 7
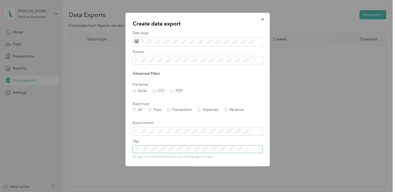
click at [250, 149] on span at bounding box center [198, 148] width 130 height 7
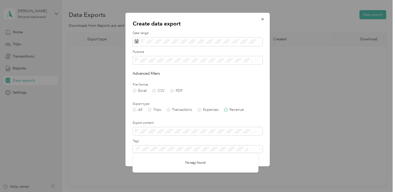
click at [226, 109] on label "Revenue" at bounding box center [234, 110] width 20 height 4
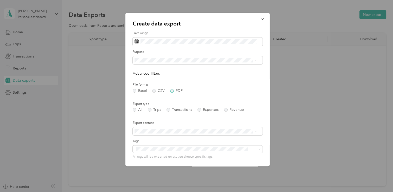
click at [172, 92] on label "PDF" at bounding box center [176, 91] width 12 height 4
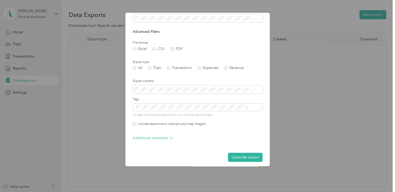
scroll to position [44, 0]
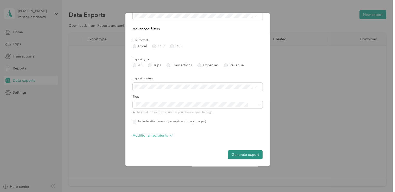
click at [238, 154] on button "Generate export" at bounding box center [245, 154] width 35 height 9
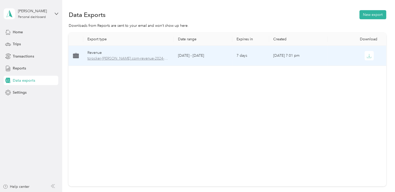
click at [130, 57] on span "tcrocker-[PERSON_NAME].com-revenue-2024-09-01-2024-09-01.pdf" at bounding box center [128, 59] width 82 height 6
click at [127, 59] on span "tcrocker-[PERSON_NAME].com-revenue-2024-09-01-2024-09-01.pdf" at bounding box center [128, 59] width 82 height 6
drag, startPoint x: 127, startPoint y: 59, endPoint x: 113, endPoint y: 59, distance: 13.3
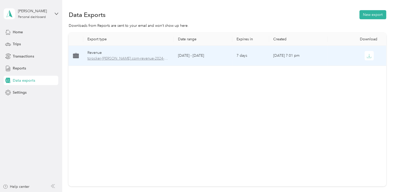
click at [113, 59] on span "tcrocker-[PERSON_NAME].com-revenue-2024-09-01-2024-09-01.pdf" at bounding box center [128, 59] width 82 height 6
click at [109, 58] on span "tcrocker-[PERSON_NAME].com-revenue-2024-09-01-2024-09-01.pdf" at bounding box center [128, 59] width 82 height 6
click at [367, 56] on icon "button" at bounding box center [368, 56] width 5 height 5
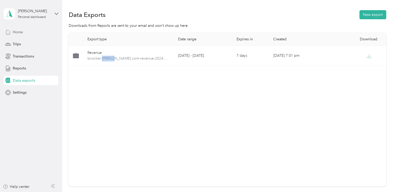
click at [9, 31] on icon at bounding box center [8, 32] width 5 height 5
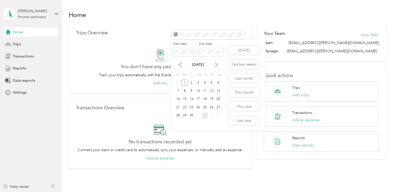
click at [222, 44] on label "End date" at bounding box center [211, 44] width 24 height 5
click at [219, 42] on label "End date" at bounding box center [211, 44] width 24 height 5
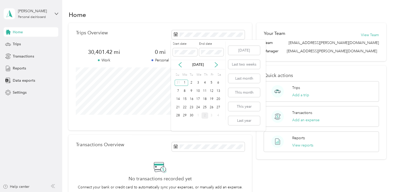
click at [222, 44] on label "End date" at bounding box center [211, 44] width 24 height 5
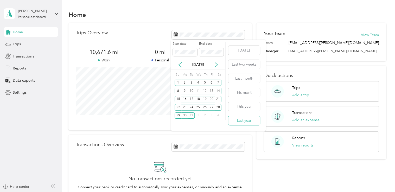
click at [241, 121] on button "Last year" at bounding box center [244, 120] width 32 height 9
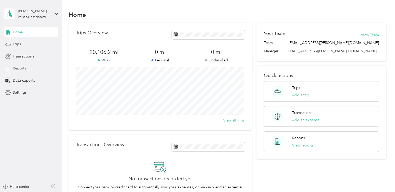
click at [18, 69] on span "Reports" at bounding box center [19, 68] width 13 height 5
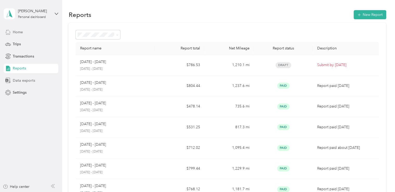
click at [25, 81] on span "Data exports" at bounding box center [24, 80] width 22 height 5
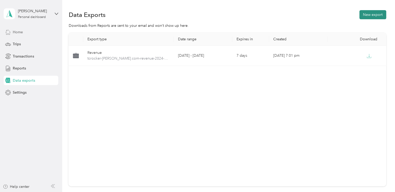
click at [366, 14] on button "New export" at bounding box center [372, 14] width 27 height 9
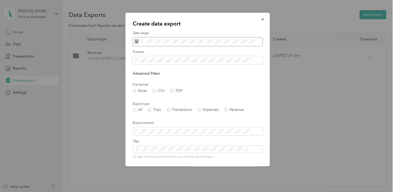
click at [136, 41] on icon at bounding box center [136, 41] width 4 height 4
click at [226, 111] on label "Revenue" at bounding box center [234, 110] width 20 height 4
click at [137, 40] on icon at bounding box center [136, 41] width 4 height 4
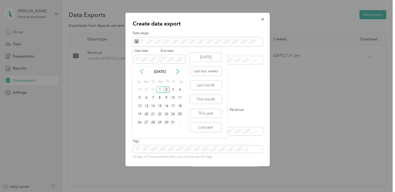
click at [141, 71] on icon at bounding box center [141, 71] width 3 height 5
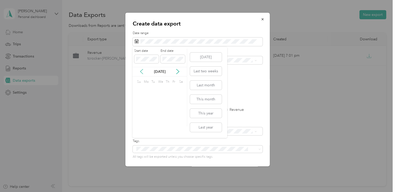
click at [141, 71] on icon at bounding box center [141, 71] width 3 height 5
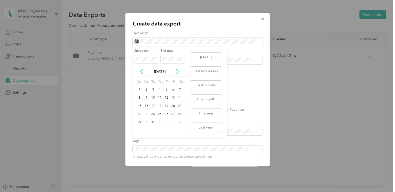
click at [141, 71] on icon at bounding box center [141, 71] width 3 height 5
click at [139, 89] on div "1" at bounding box center [139, 89] width 7 height 7
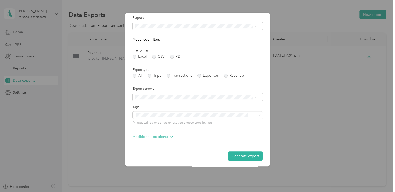
scroll to position [35, 0]
click at [171, 56] on label "PDF" at bounding box center [176, 56] width 12 height 4
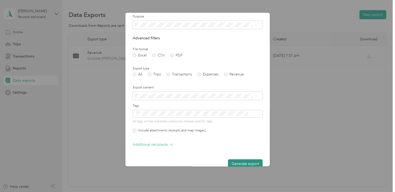
click at [241, 163] on button "Generate export" at bounding box center [245, 163] width 35 height 9
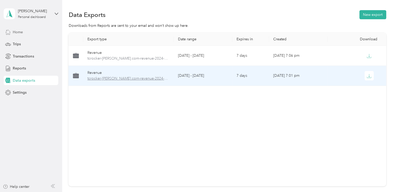
click at [142, 78] on span "tcrocker-[PERSON_NAME].com-revenue-2024-09-01-2024-09-01.pdf" at bounding box center [128, 79] width 82 height 6
click at [155, 79] on span "tcrocker-[PERSON_NAME].com-revenue-2024-09-01-2024-09-01.pdf" at bounding box center [128, 79] width 82 height 6
drag, startPoint x: 155, startPoint y: 79, endPoint x: 138, endPoint y: 78, distance: 16.9
click at [138, 78] on span "tcrocker-[PERSON_NAME].com-revenue-2024-09-01-2024-09-01.pdf" at bounding box center [128, 79] width 82 height 6
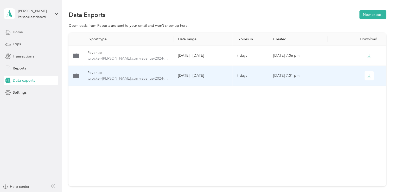
click at [129, 78] on span "tcrocker-[PERSON_NAME].com-revenue-2024-09-01-2024-09-01.pdf" at bounding box center [128, 79] width 82 height 6
drag, startPoint x: 129, startPoint y: 78, endPoint x: 115, endPoint y: 78, distance: 13.3
click at [115, 78] on span "tcrocker-[PERSON_NAME].com-revenue-2024-09-01-2024-09-01.pdf" at bounding box center [128, 79] width 82 height 6
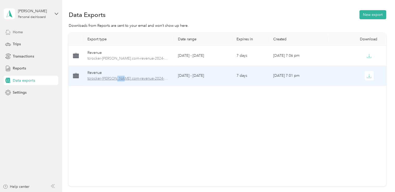
click at [115, 78] on span "tcrocker-[PERSON_NAME].com-revenue-2024-09-01-2024-09-01.pdf" at bounding box center [128, 79] width 82 height 6
drag, startPoint x: 115, startPoint y: 78, endPoint x: 135, endPoint y: 79, distance: 19.3
click at [135, 79] on span "tcrocker-[PERSON_NAME].com-revenue-2024-09-01-2024-09-01.pdf" at bounding box center [128, 79] width 82 height 6
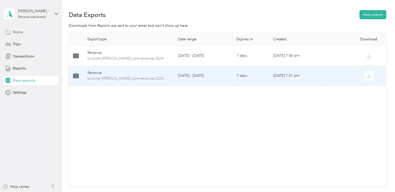
click at [93, 73] on div "Revenue" at bounding box center [128, 73] width 82 height 6
click at [94, 79] on span "tcrocker-[PERSON_NAME].com-revenue-2024-09-01-2024-09-01.pdf" at bounding box center [128, 79] width 82 height 6
click at [76, 76] on icon at bounding box center [76, 77] width 6 height 2
click at [106, 78] on span "tcrocker-[PERSON_NAME].com-revenue-2024-09-01-2024-09-01.pdf" at bounding box center [128, 79] width 82 height 6
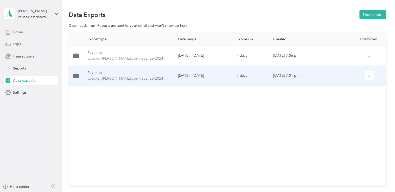
click at [106, 78] on span "tcrocker-[PERSON_NAME].com-revenue-2024-09-01-2024-09-01.pdf" at bounding box center [128, 79] width 82 height 6
drag, startPoint x: 106, startPoint y: 78, endPoint x: 142, endPoint y: 77, distance: 35.9
click at [142, 77] on span "tcrocker-[PERSON_NAME].com-revenue-2024-09-01-2024-09-01.pdf" at bounding box center [128, 79] width 82 height 6
click at [201, 74] on td "[DATE] - [DATE]" at bounding box center [203, 76] width 59 height 20
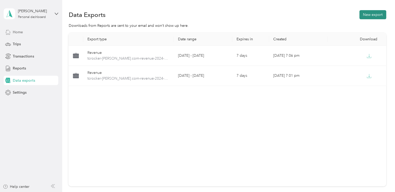
click at [367, 12] on button "New export" at bounding box center [372, 14] width 27 height 9
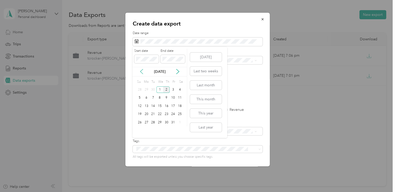
click at [141, 72] on icon at bounding box center [141, 71] width 3 height 5
click at [147, 90] on div "1" at bounding box center [146, 89] width 7 height 7
click at [141, 69] on icon at bounding box center [141, 71] width 5 height 5
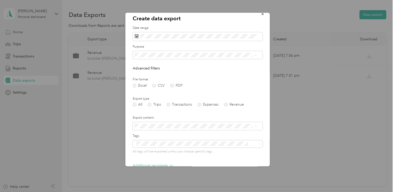
scroll to position [4, 0]
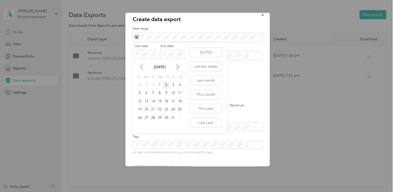
click at [140, 67] on icon at bounding box center [141, 67] width 3 height 5
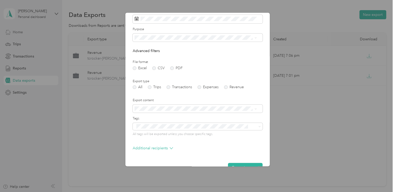
scroll to position [22, 0]
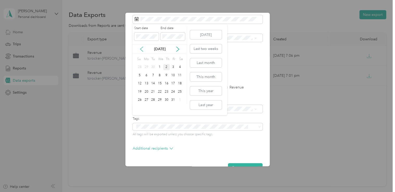
click at [140, 48] on icon at bounding box center [141, 49] width 5 height 5
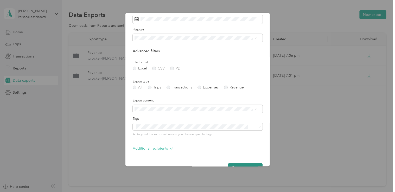
click at [229, 164] on button "Generate export" at bounding box center [245, 167] width 35 height 9
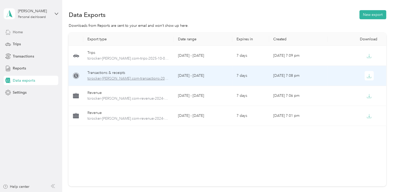
click at [118, 79] on span "tcrocker-[PERSON_NAME].com-transactions-2025-10-01-2025-10-02.xlsx" at bounding box center [128, 79] width 82 height 6
drag, startPoint x: 118, startPoint y: 79, endPoint x: 128, endPoint y: 79, distance: 9.9
click at [128, 79] on span "tcrocker-[PERSON_NAME].com-transactions-2025-10-01-2025-10-02.xlsx" at bounding box center [128, 79] width 82 height 6
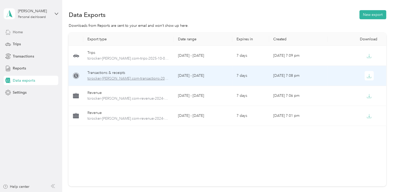
click at [128, 79] on span "tcrocker-[PERSON_NAME].com-transactions-2025-10-01-2025-10-02.xlsx" at bounding box center [128, 79] width 82 height 6
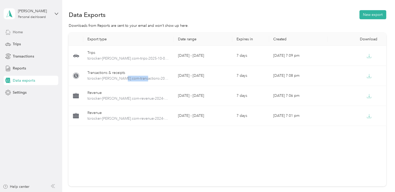
click at [17, 31] on span "Home" at bounding box center [18, 31] width 10 height 5
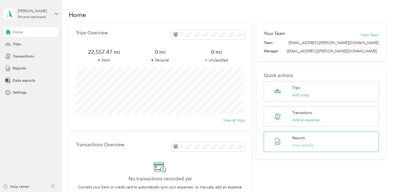
click at [304, 145] on button "View reports" at bounding box center [302, 145] width 21 height 5
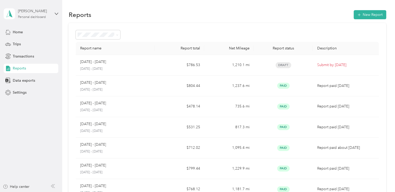
click at [24, 12] on div "[PERSON_NAME]" at bounding box center [34, 10] width 33 height 5
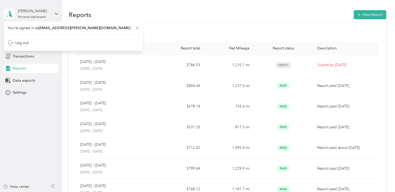
click at [9, 16] on icon at bounding box center [9, 13] width 8 height 7
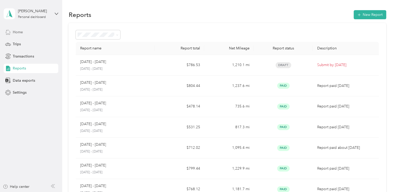
click at [15, 32] on span "Home" at bounding box center [18, 31] width 10 height 5
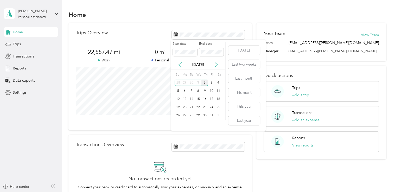
click at [180, 63] on icon at bounding box center [180, 64] width 3 height 5
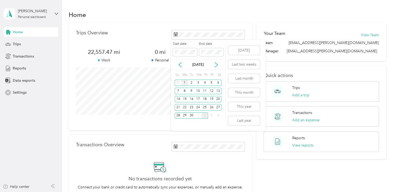
click at [184, 83] on div "1" at bounding box center [184, 83] width 7 height 7
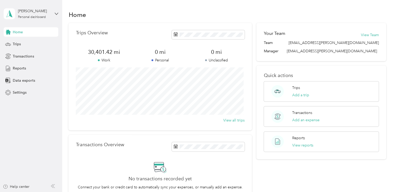
click at [246, 12] on div "Home" at bounding box center [226, 14] width 317 height 11
